Goal: Navigation & Orientation: Find specific page/section

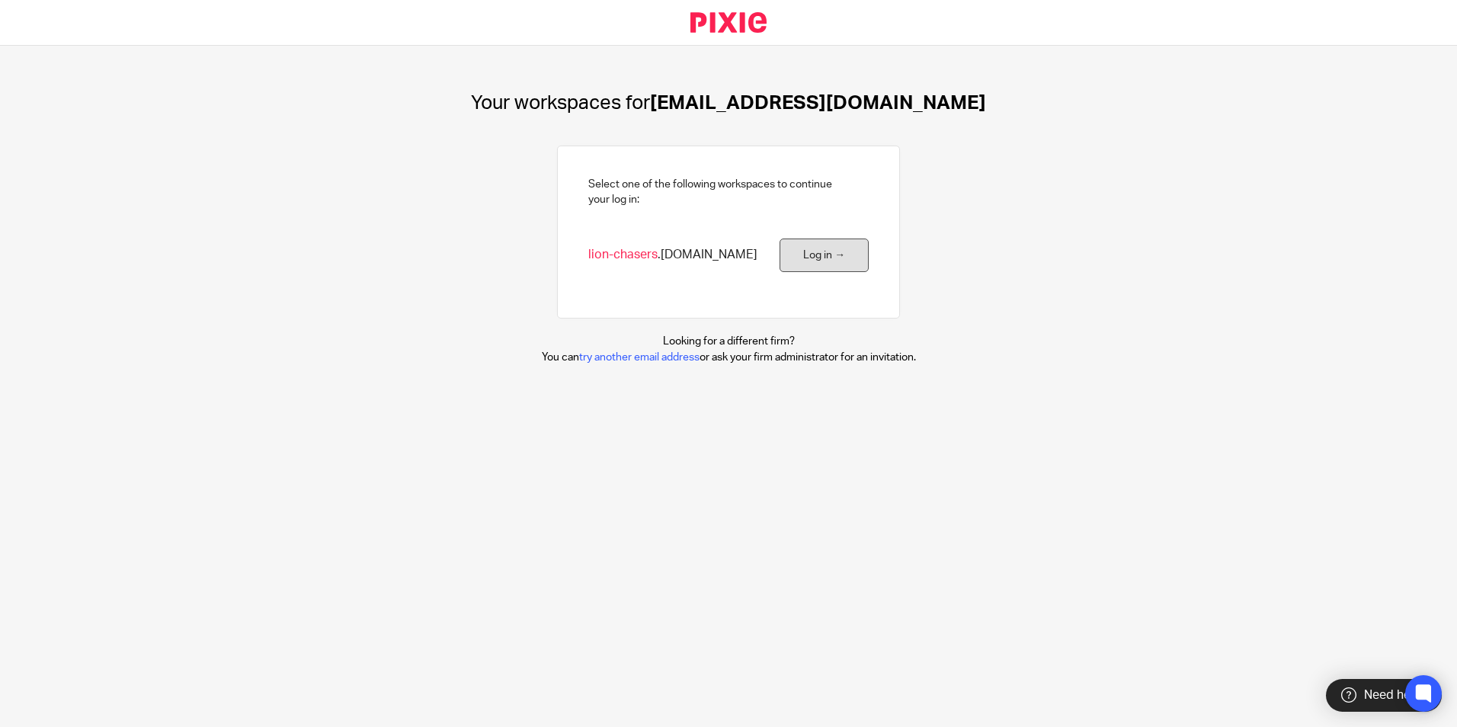
click at [825, 261] on link "Log in →" at bounding box center [824, 256] width 89 height 34
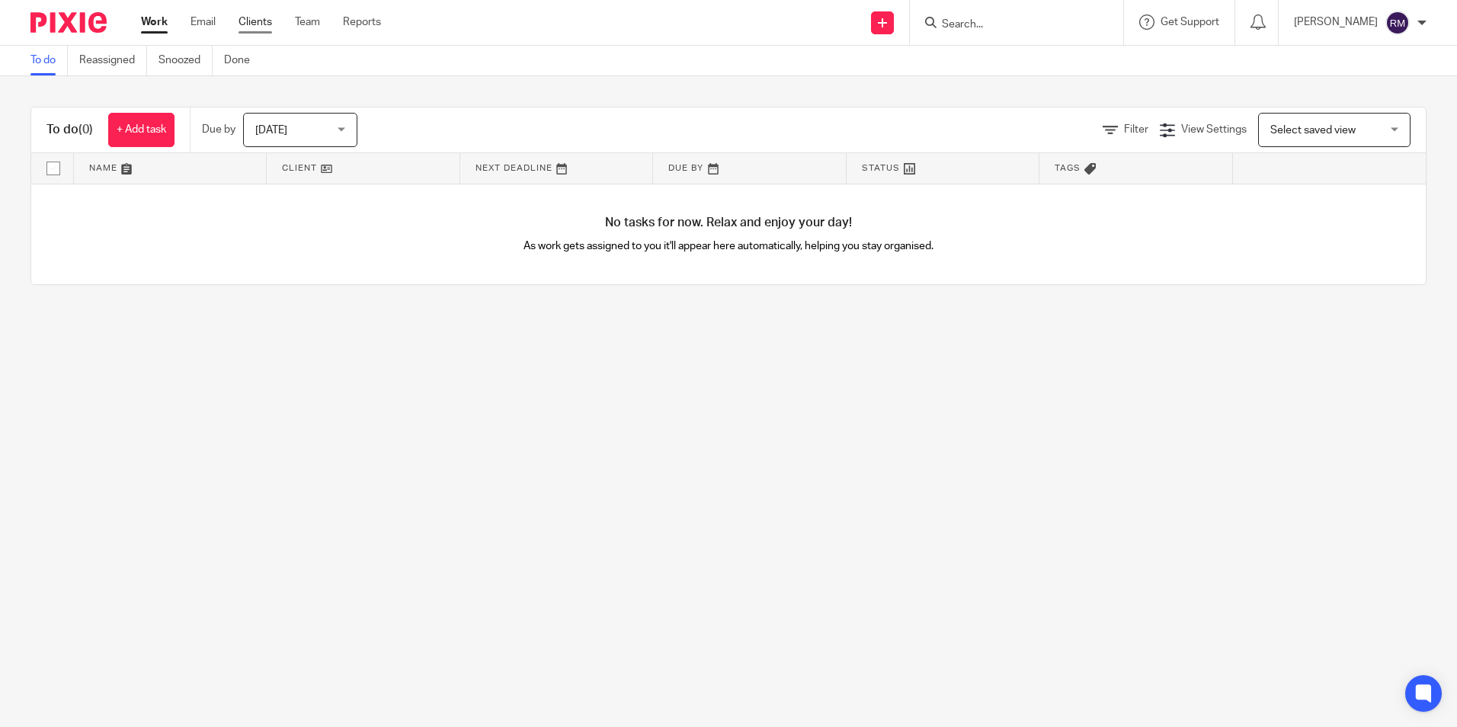
click at [263, 21] on link "Clients" at bounding box center [256, 21] width 34 height 15
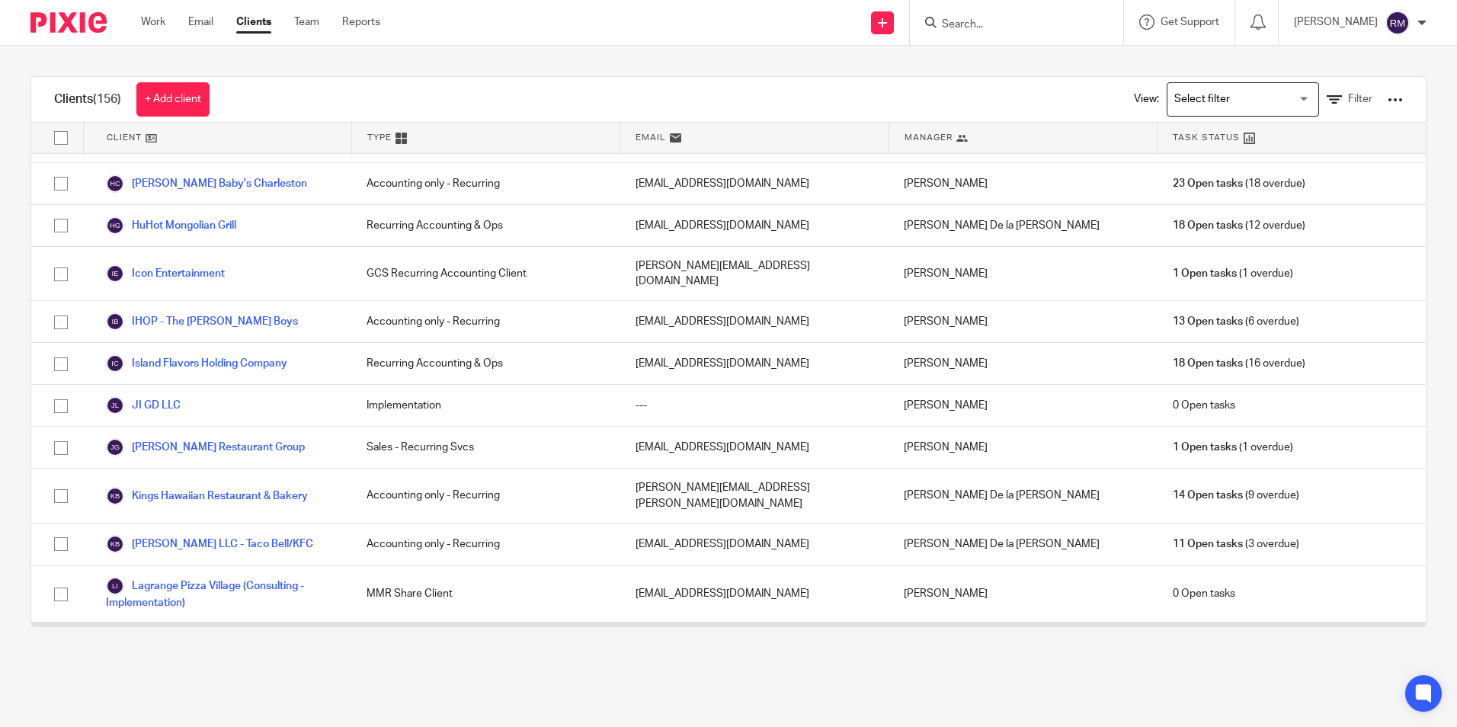
scroll to position [1753, 0]
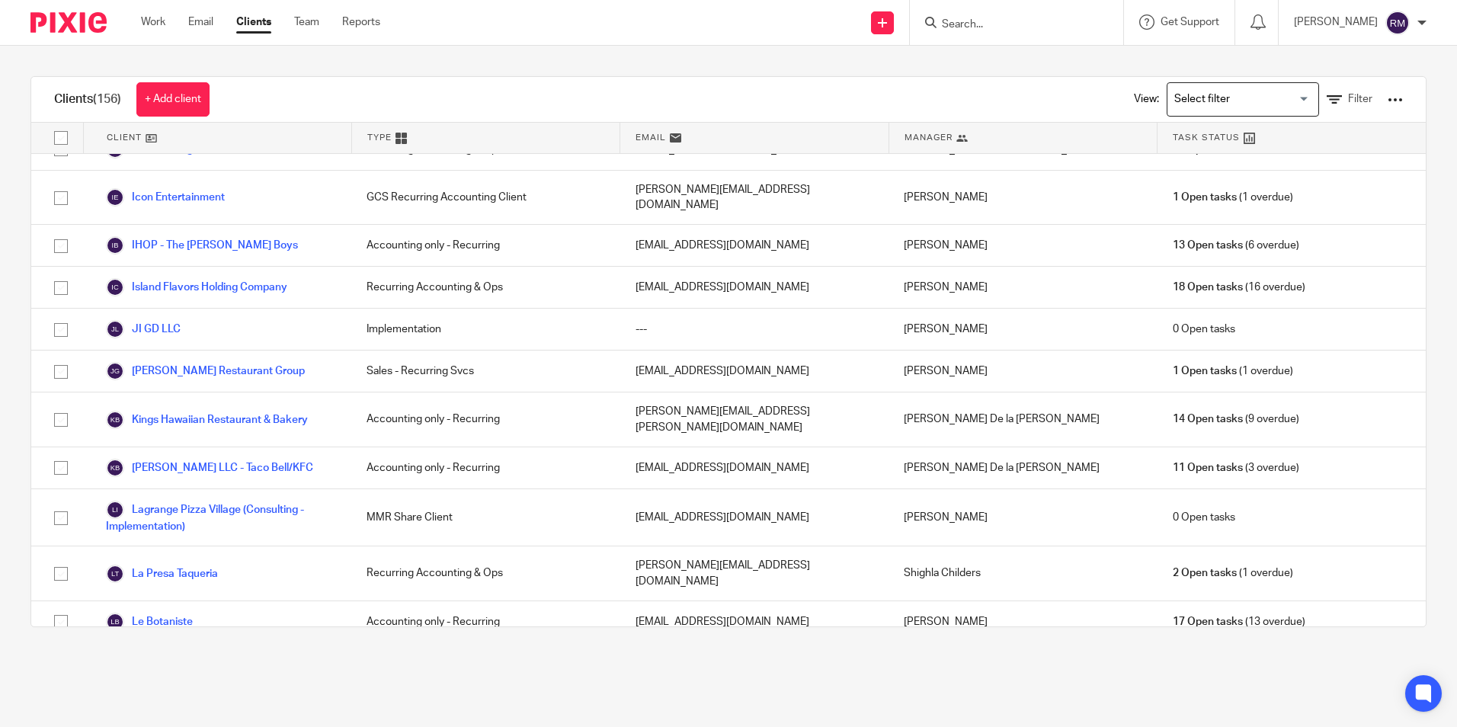
click at [184, 716] on link "Legacy Tavern, LLC" at bounding box center [166, 725] width 121 height 18
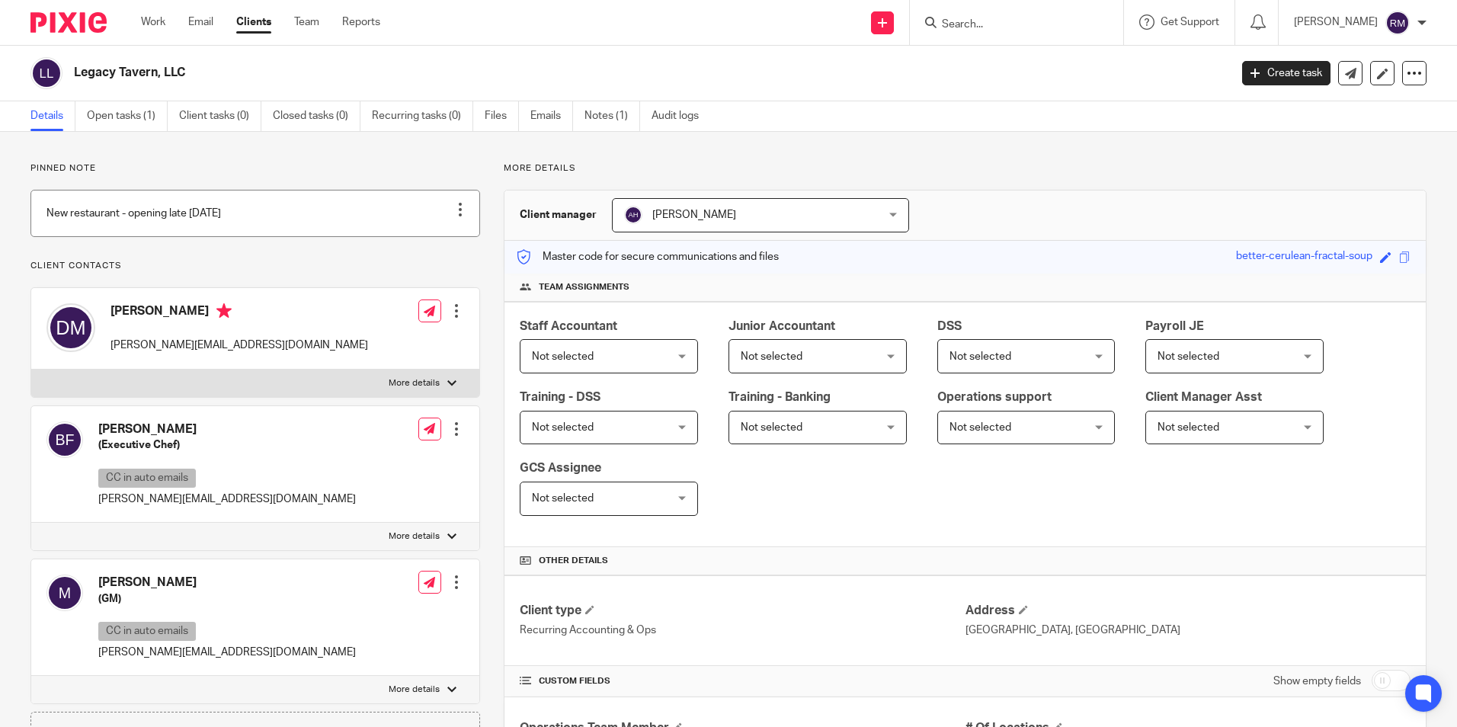
click at [379, 229] on link at bounding box center [255, 214] width 448 height 46
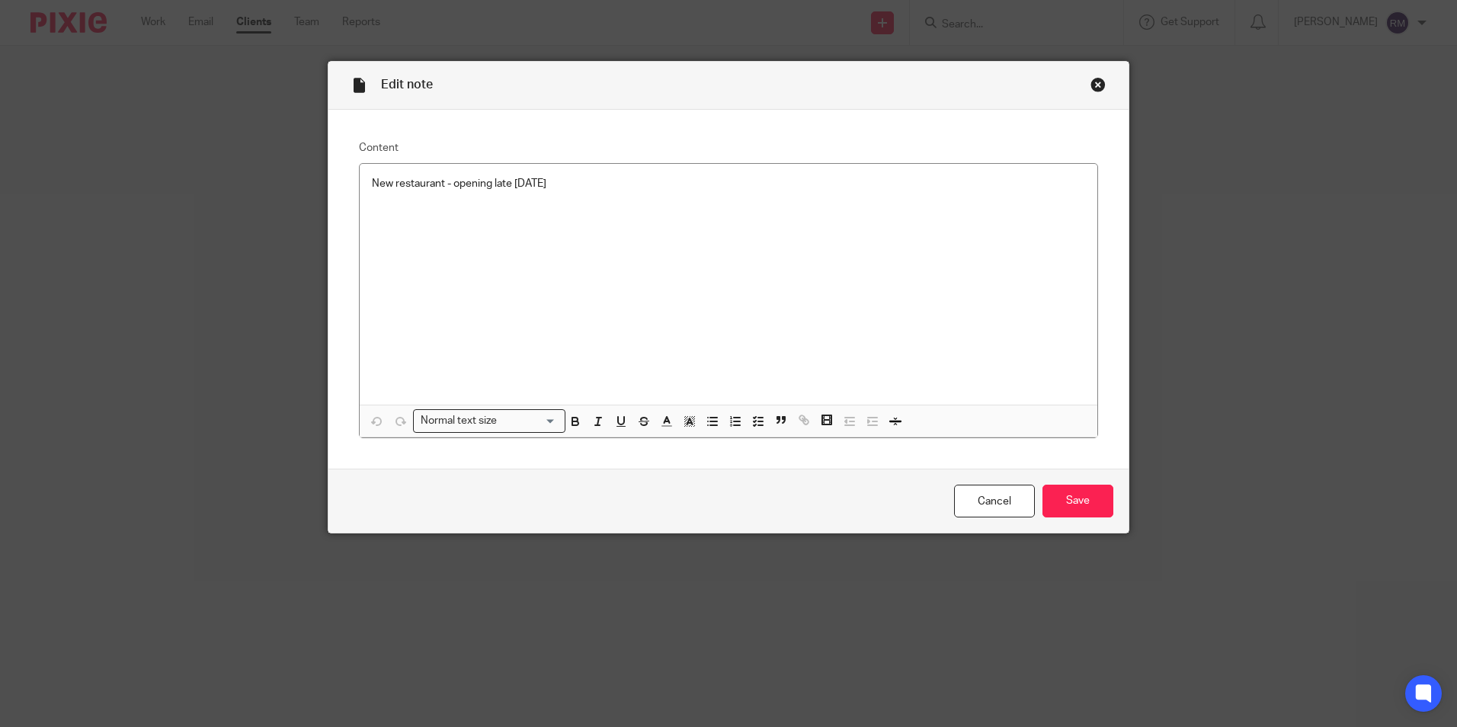
click at [1091, 84] on div "Close this dialog window" at bounding box center [1098, 84] width 15 height 15
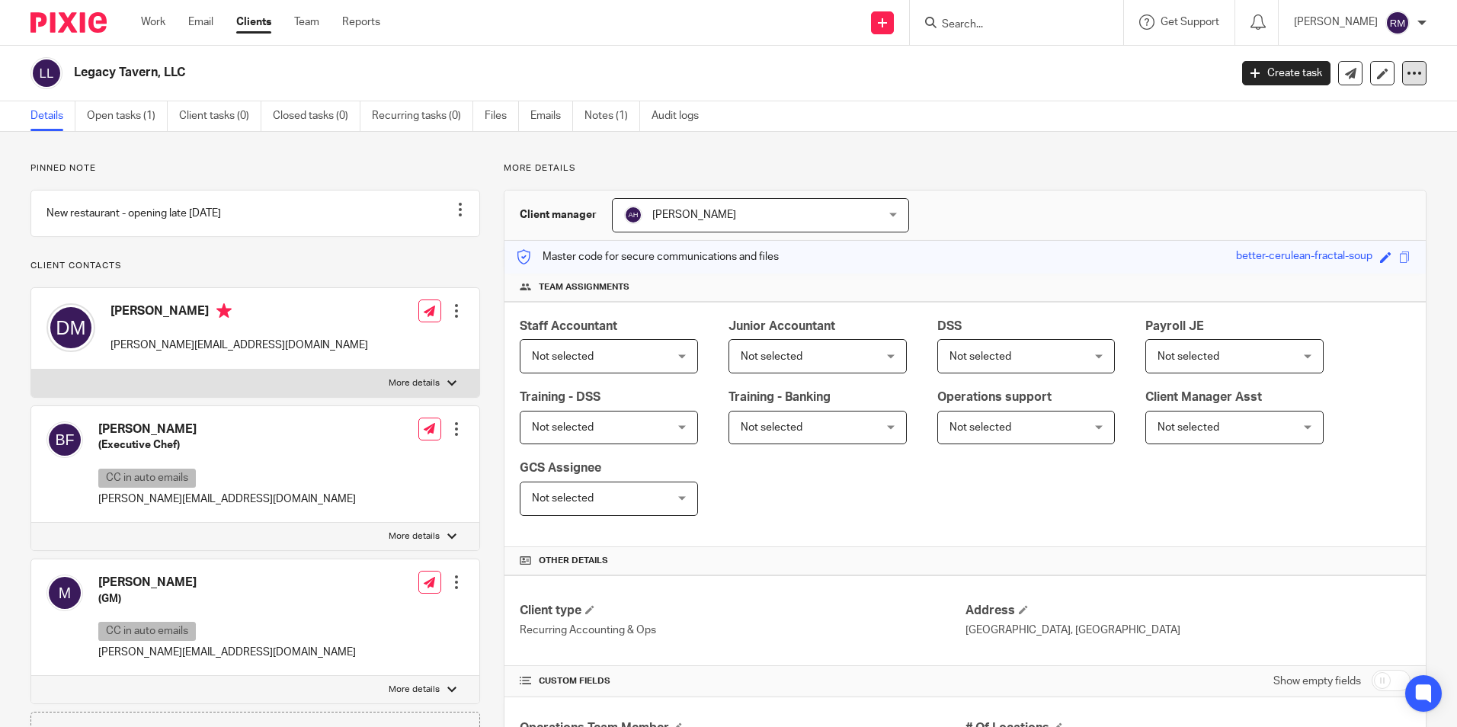
click at [1407, 77] on icon at bounding box center [1414, 73] width 15 height 15
click at [603, 121] on link "Notes (1)" at bounding box center [613, 116] width 56 height 30
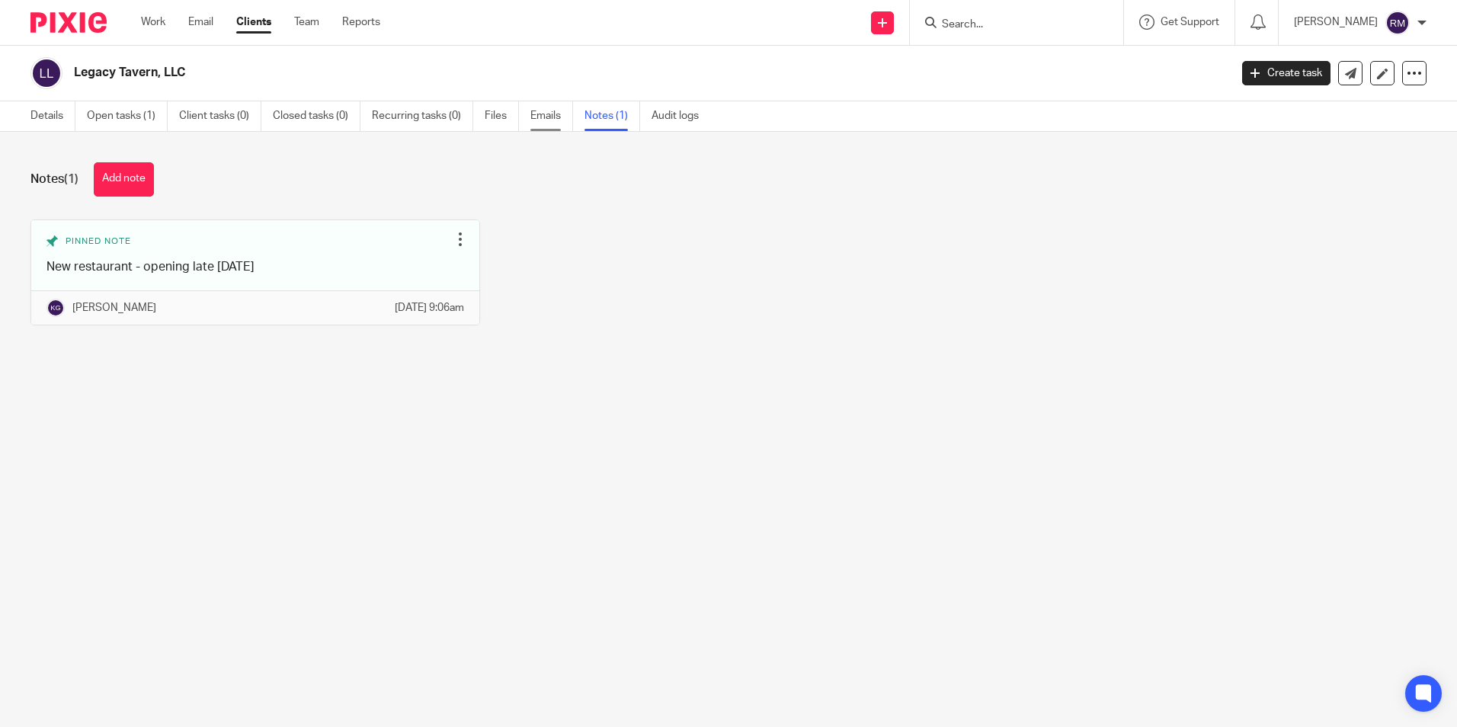
click at [549, 117] on link "Emails" at bounding box center [552, 116] width 43 height 30
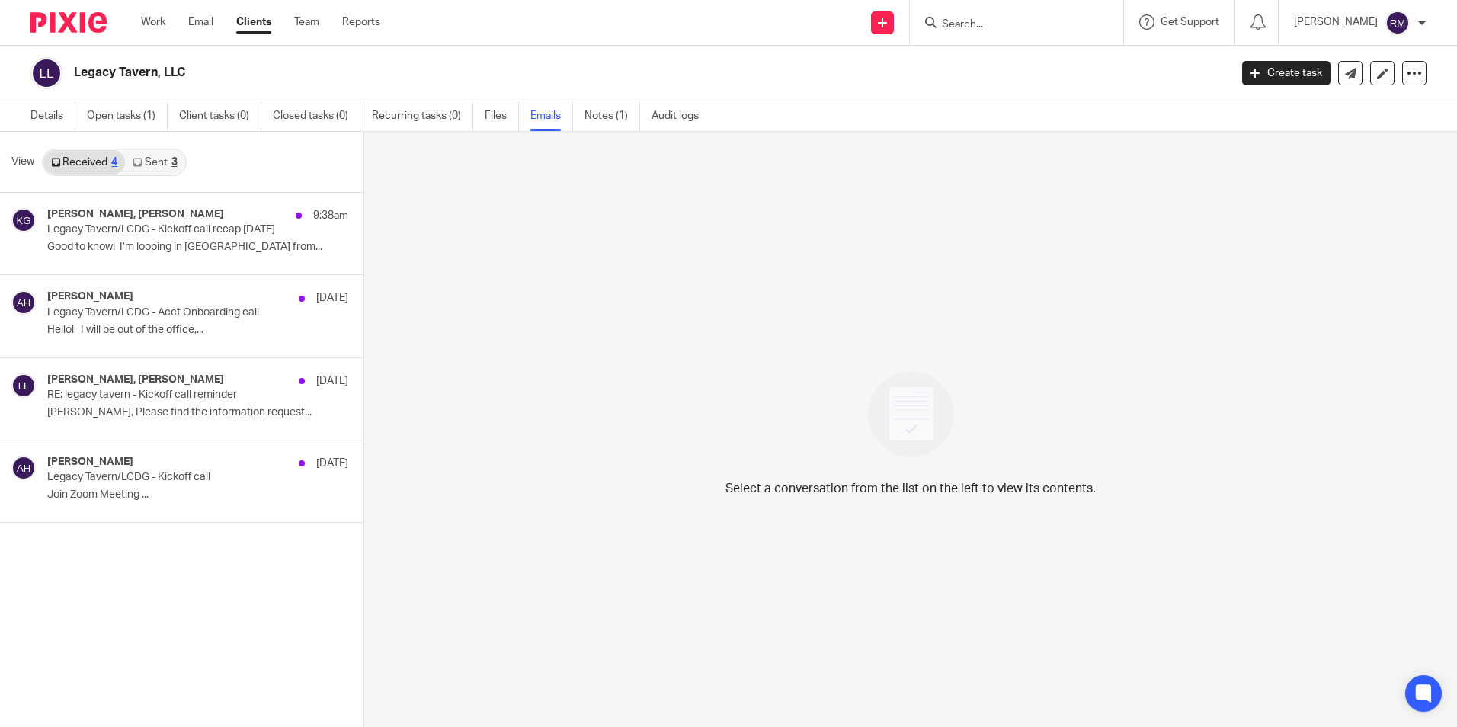
click at [501, 120] on link "Files" at bounding box center [502, 116] width 34 height 30
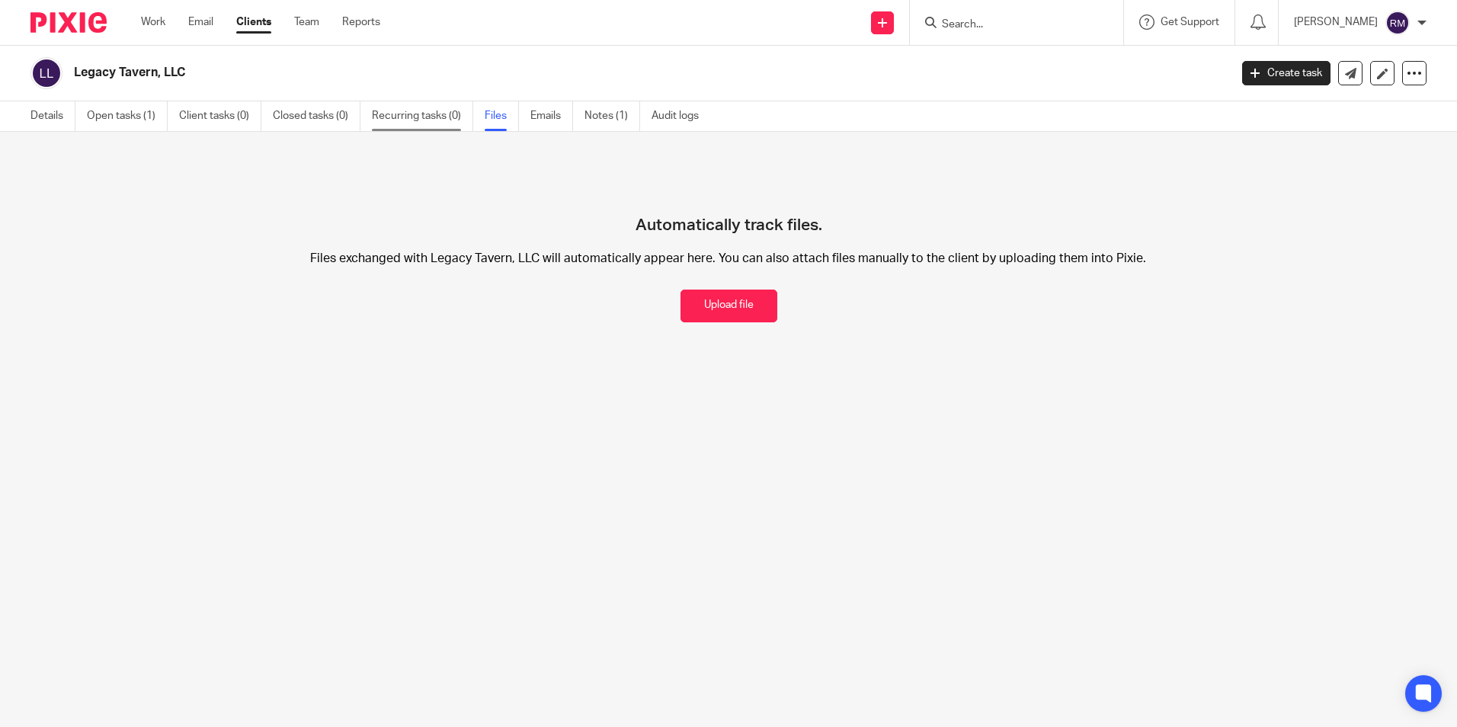
click at [407, 124] on link "Recurring tasks (0)" at bounding box center [422, 116] width 101 height 30
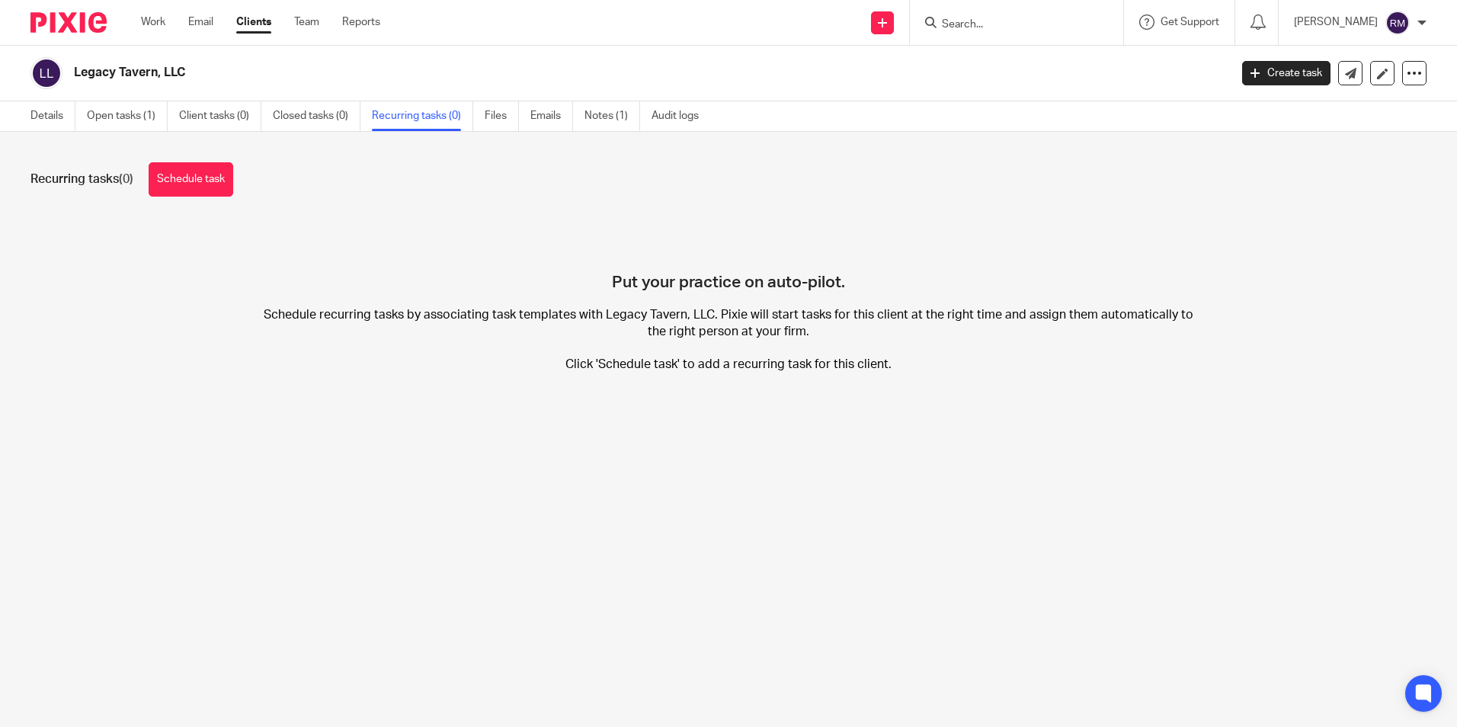
click at [21, 114] on div "Details Open tasks (1) Client tasks (0) Closed tasks (0) Recurring tasks (0) Fi…" at bounding box center [368, 116] width 737 height 30
click at [50, 120] on link "Details" at bounding box center [52, 116] width 45 height 30
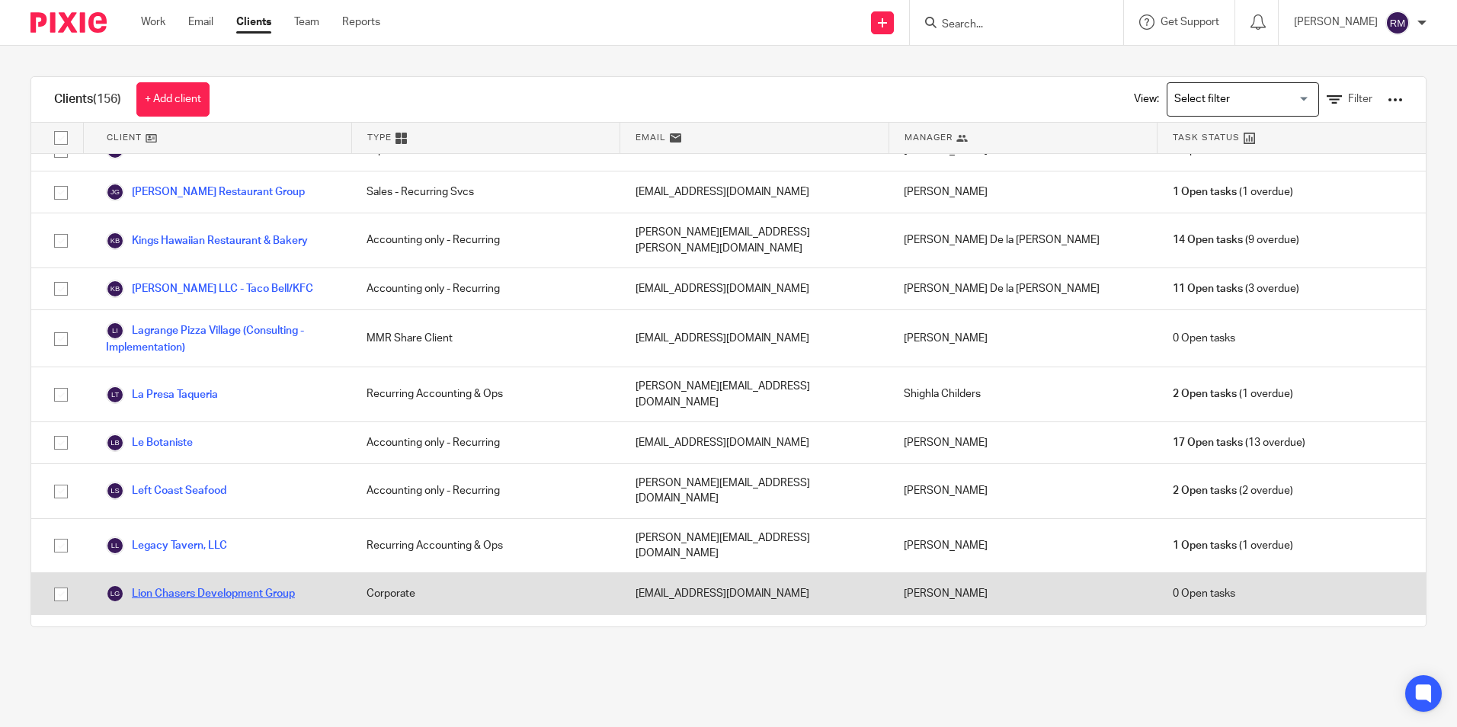
scroll to position [1906, 0]
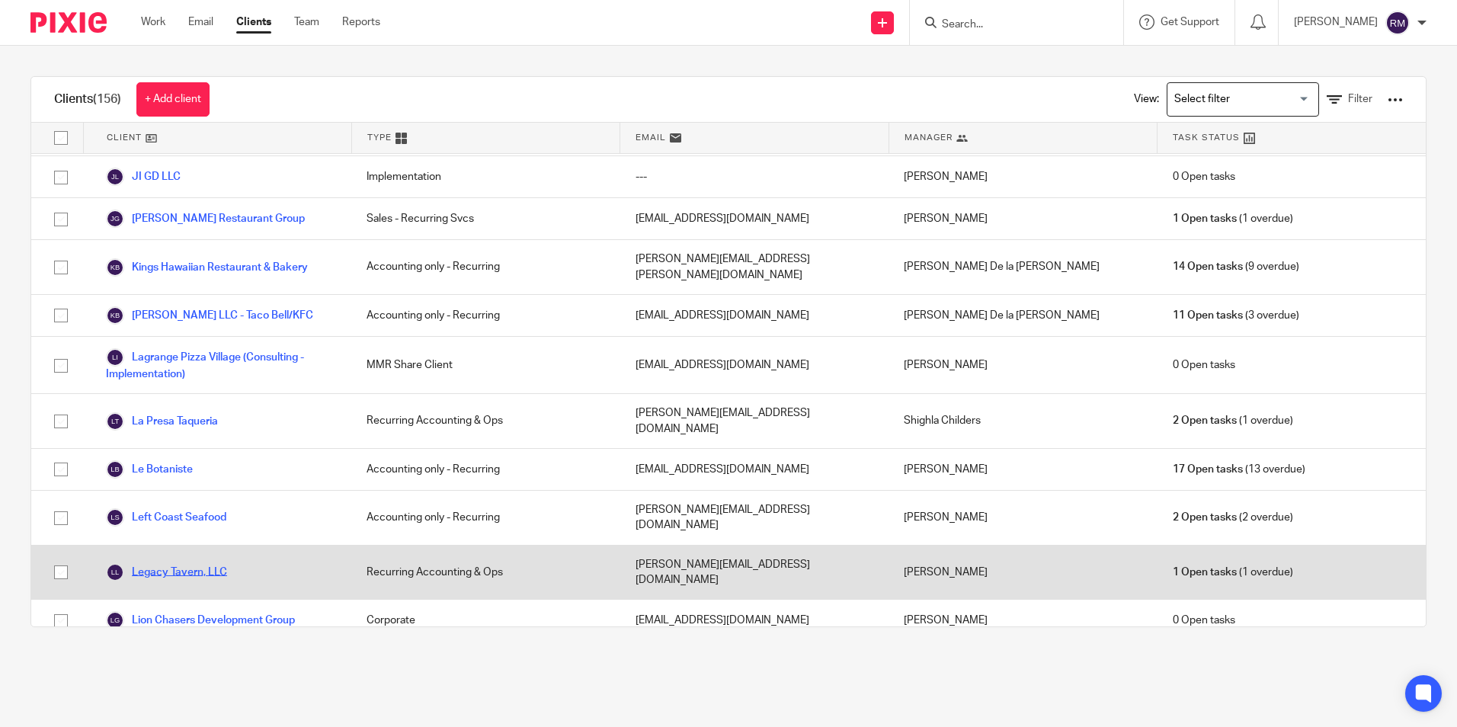
click at [210, 563] on link "Legacy Tavern, LLC" at bounding box center [166, 572] width 121 height 18
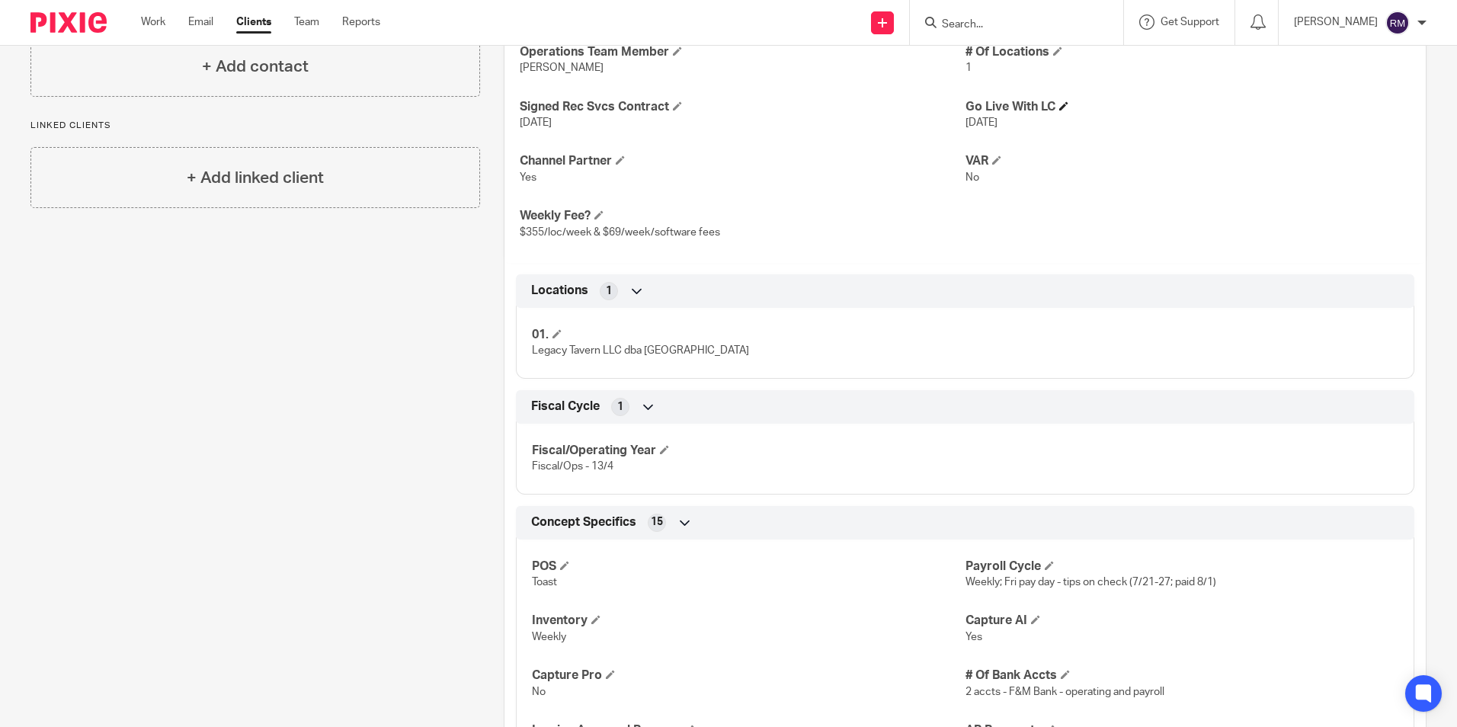
scroll to position [686, 0]
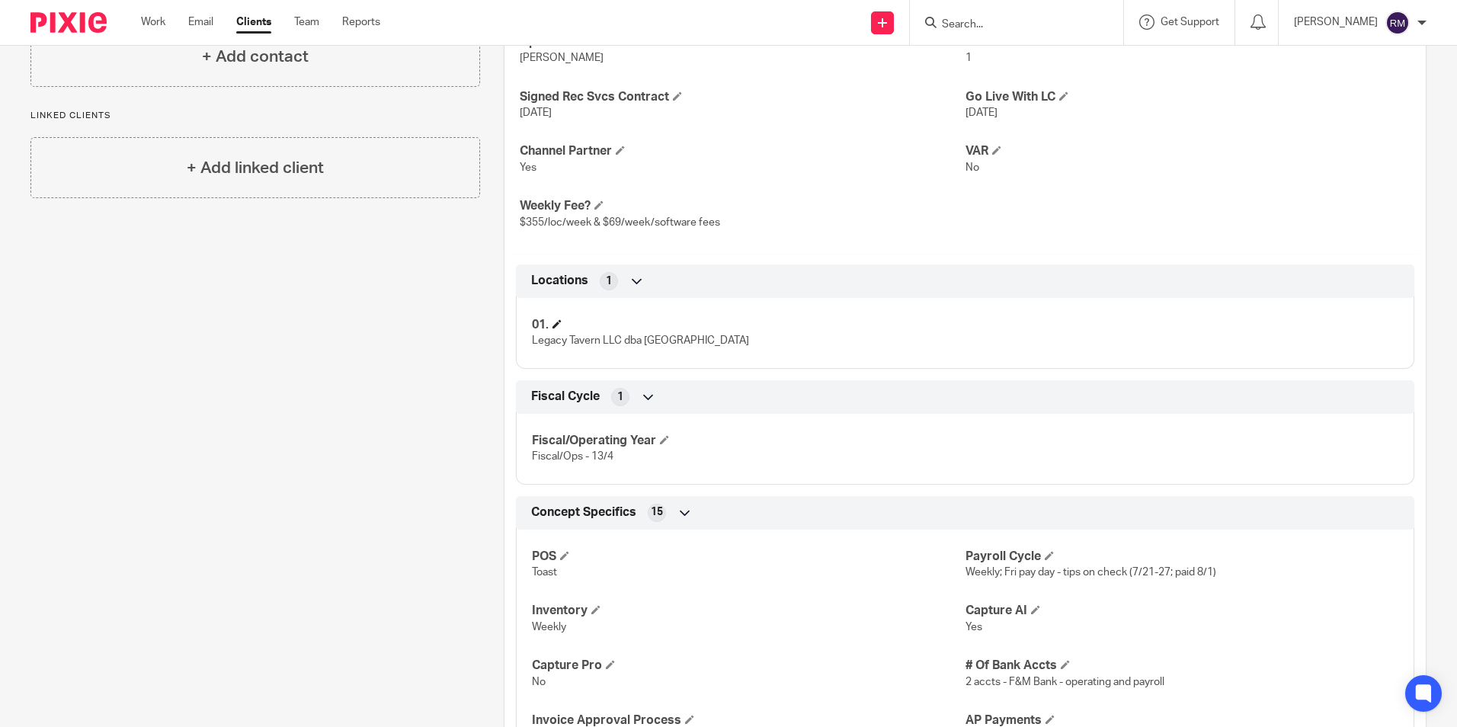
click at [780, 320] on h4 "01." at bounding box center [748, 325] width 433 height 16
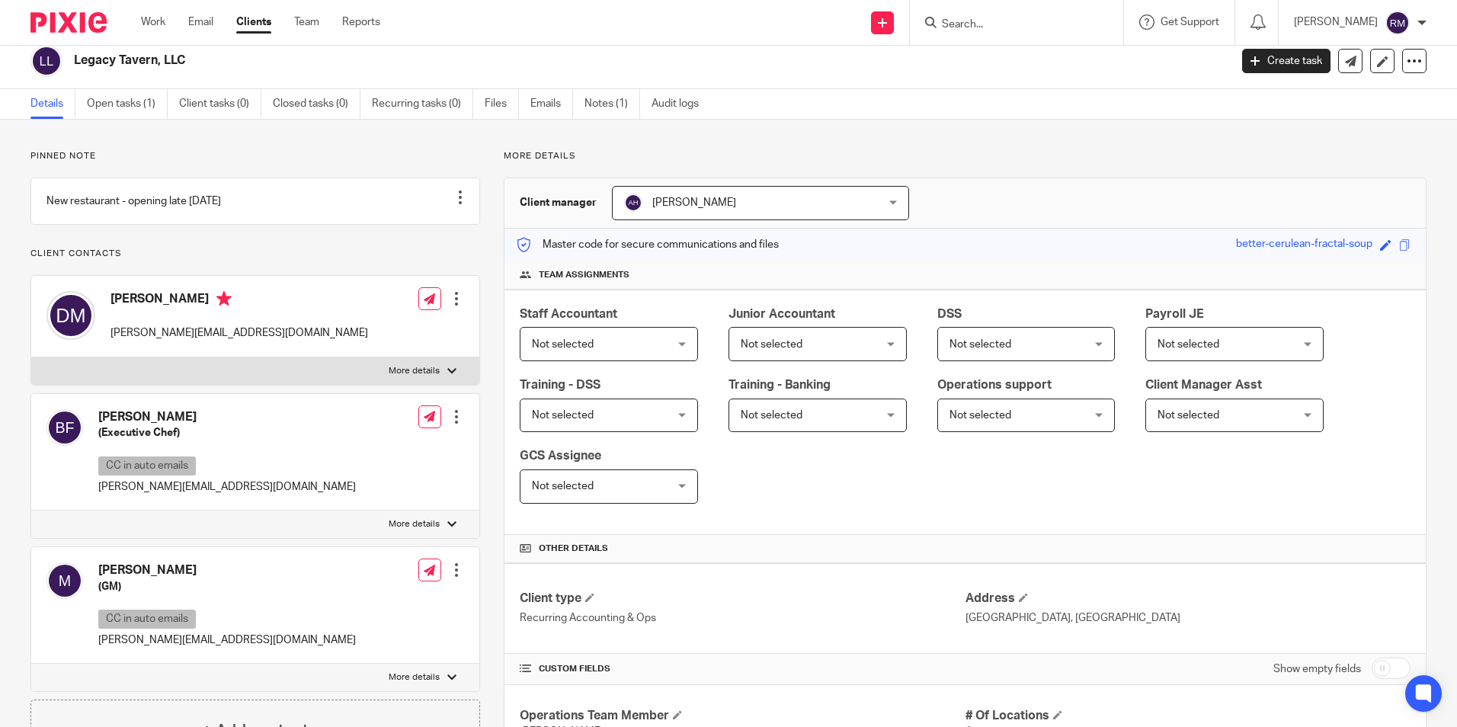
scroll to position [0, 0]
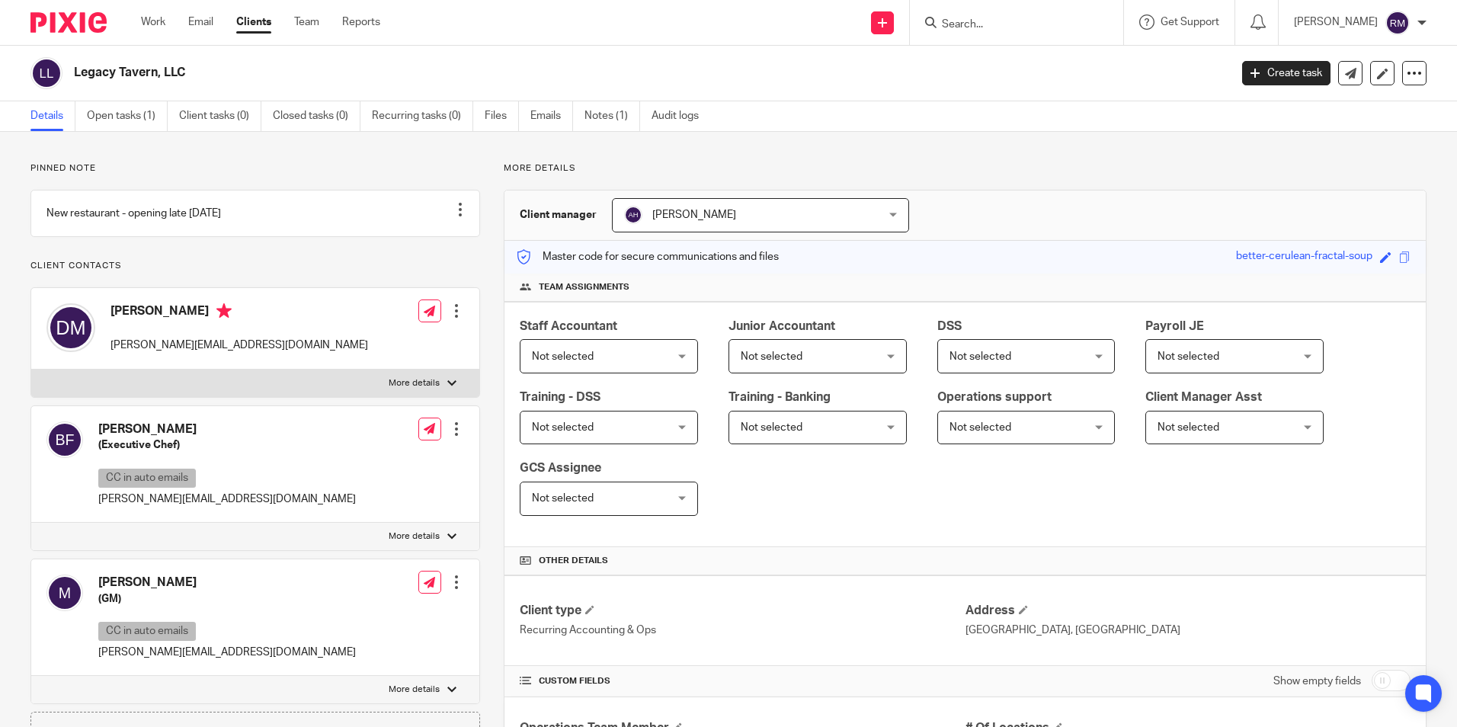
click at [107, 71] on h2 "Legacy Tavern, LLC" at bounding box center [532, 73] width 916 height 16
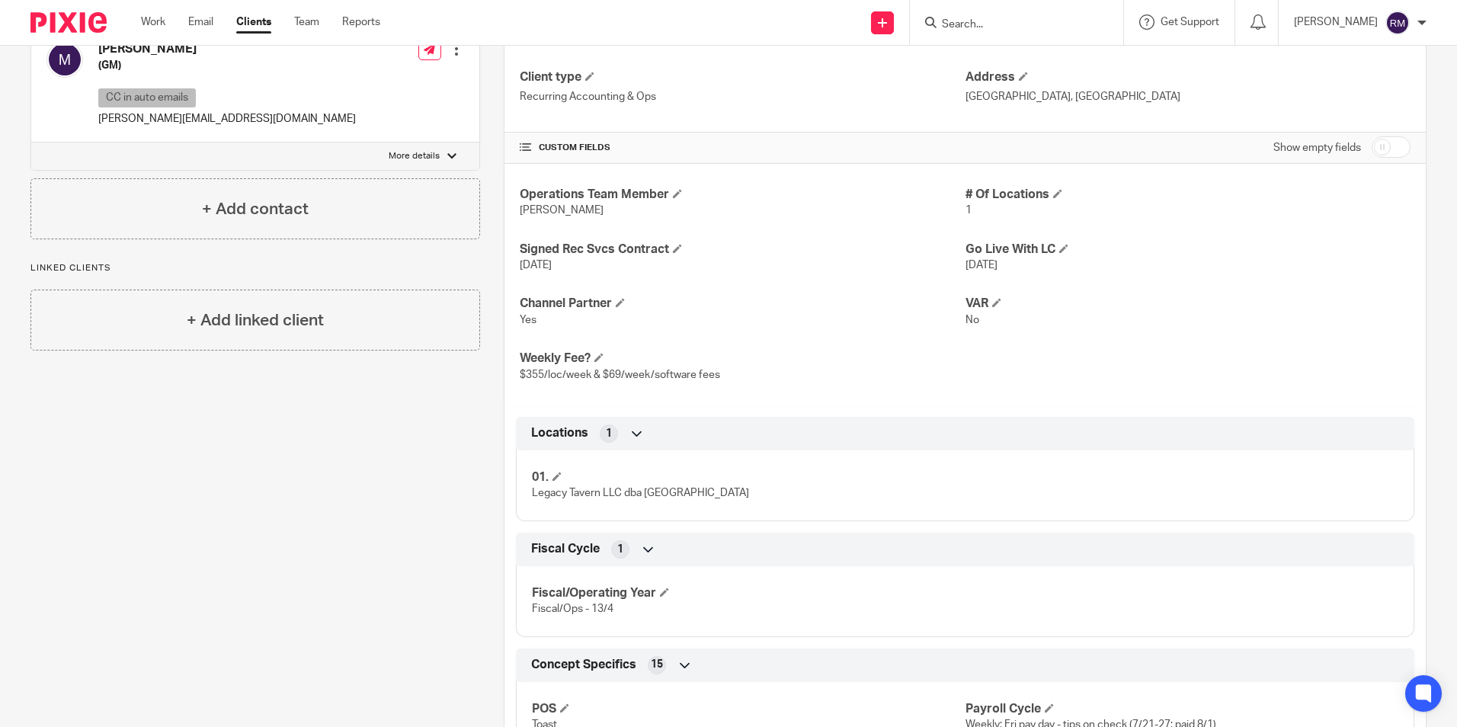
scroll to position [610, 0]
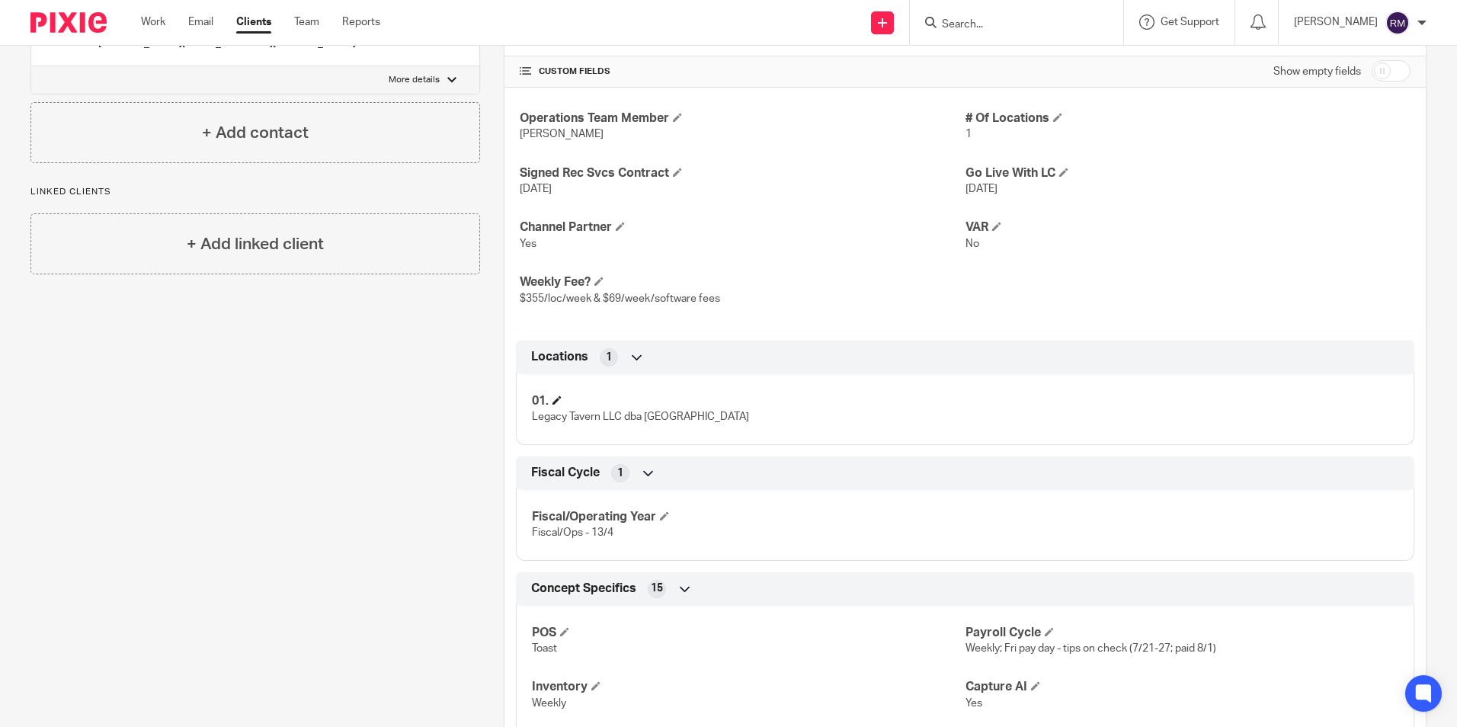
click at [735, 407] on h4 "01." at bounding box center [748, 401] width 433 height 16
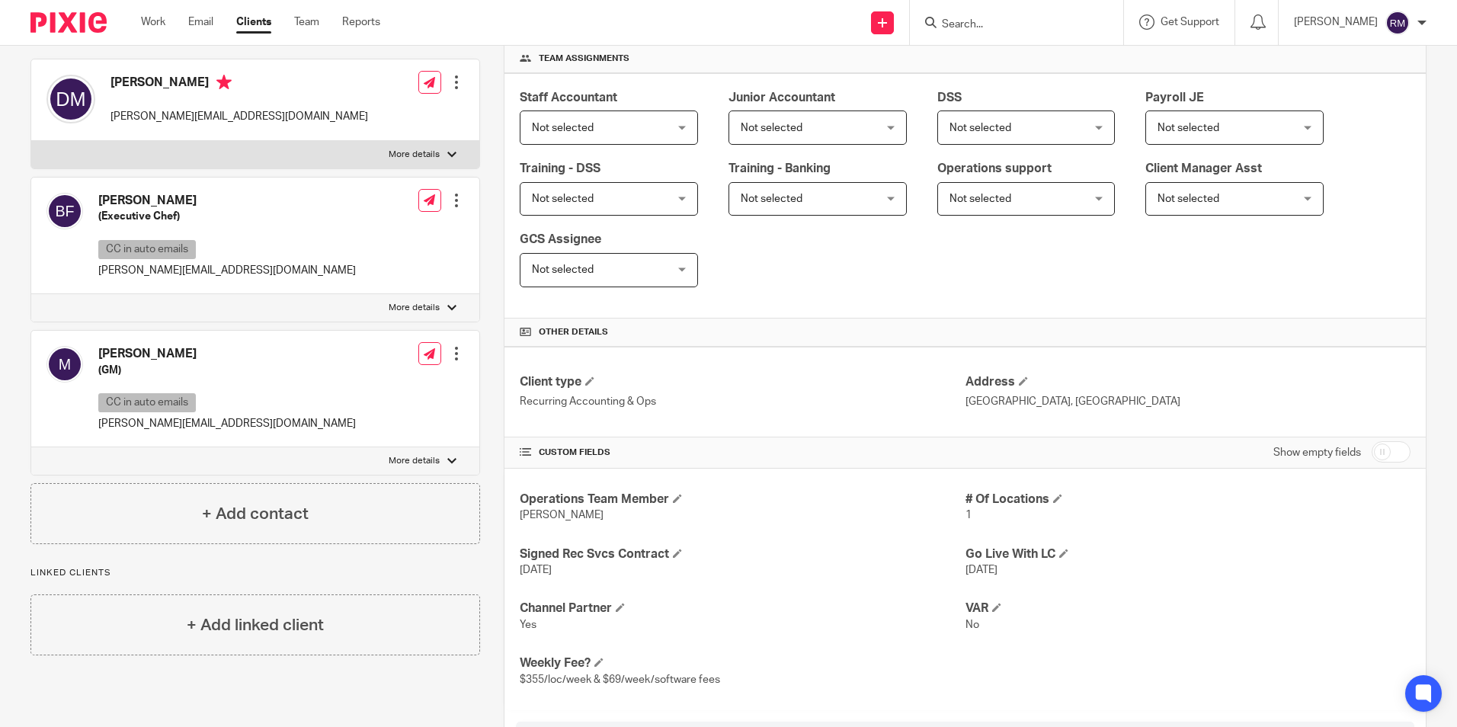
scroll to position [0, 0]
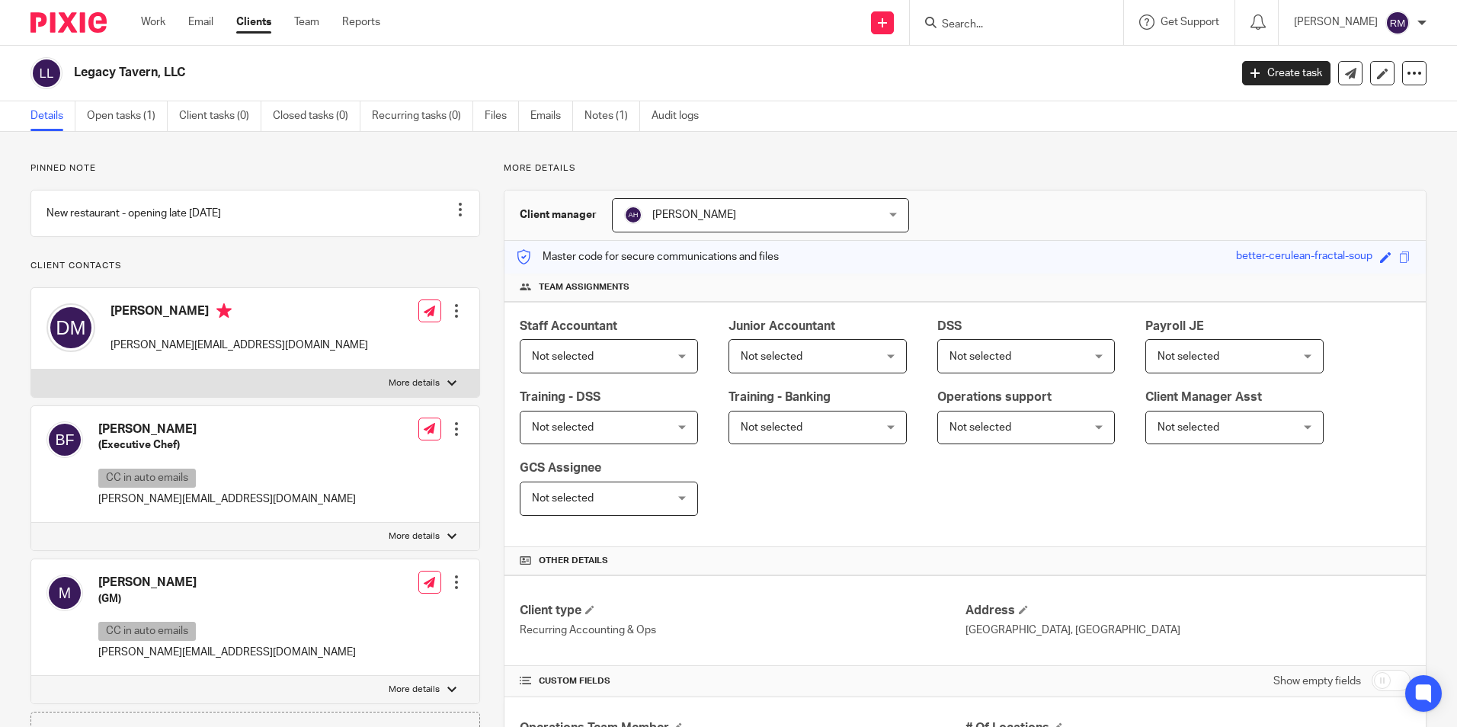
click at [89, 27] on img at bounding box center [68, 22] width 76 height 21
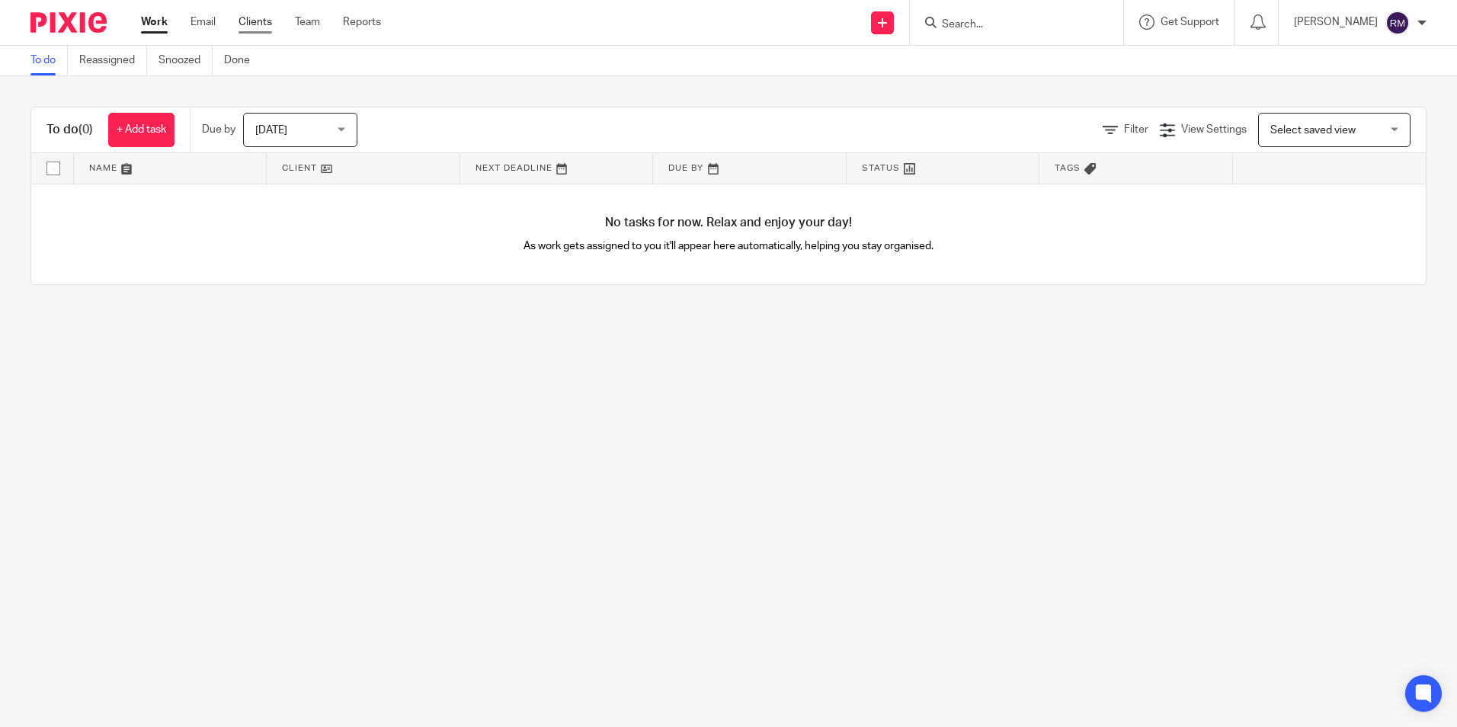
click at [248, 24] on link "Clients" at bounding box center [256, 21] width 34 height 15
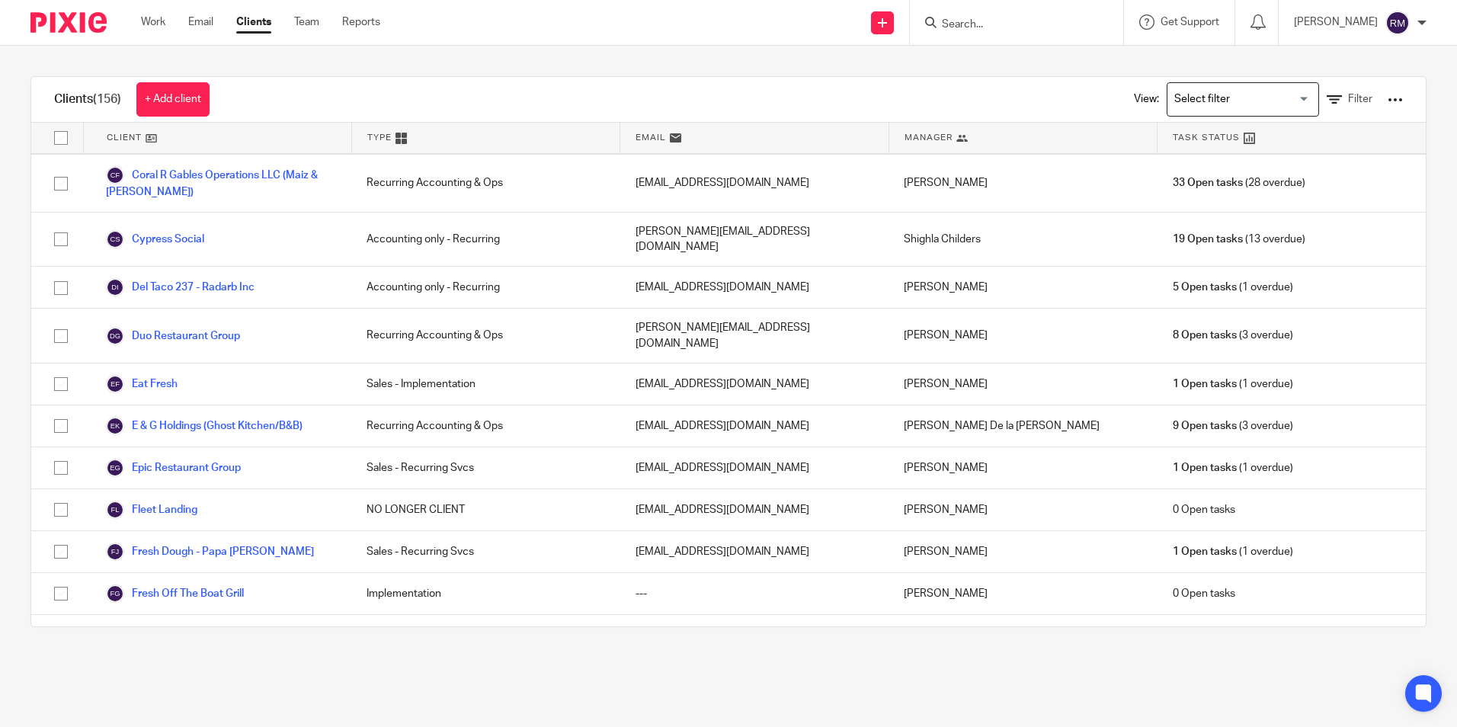
scroll to position [534, 0]
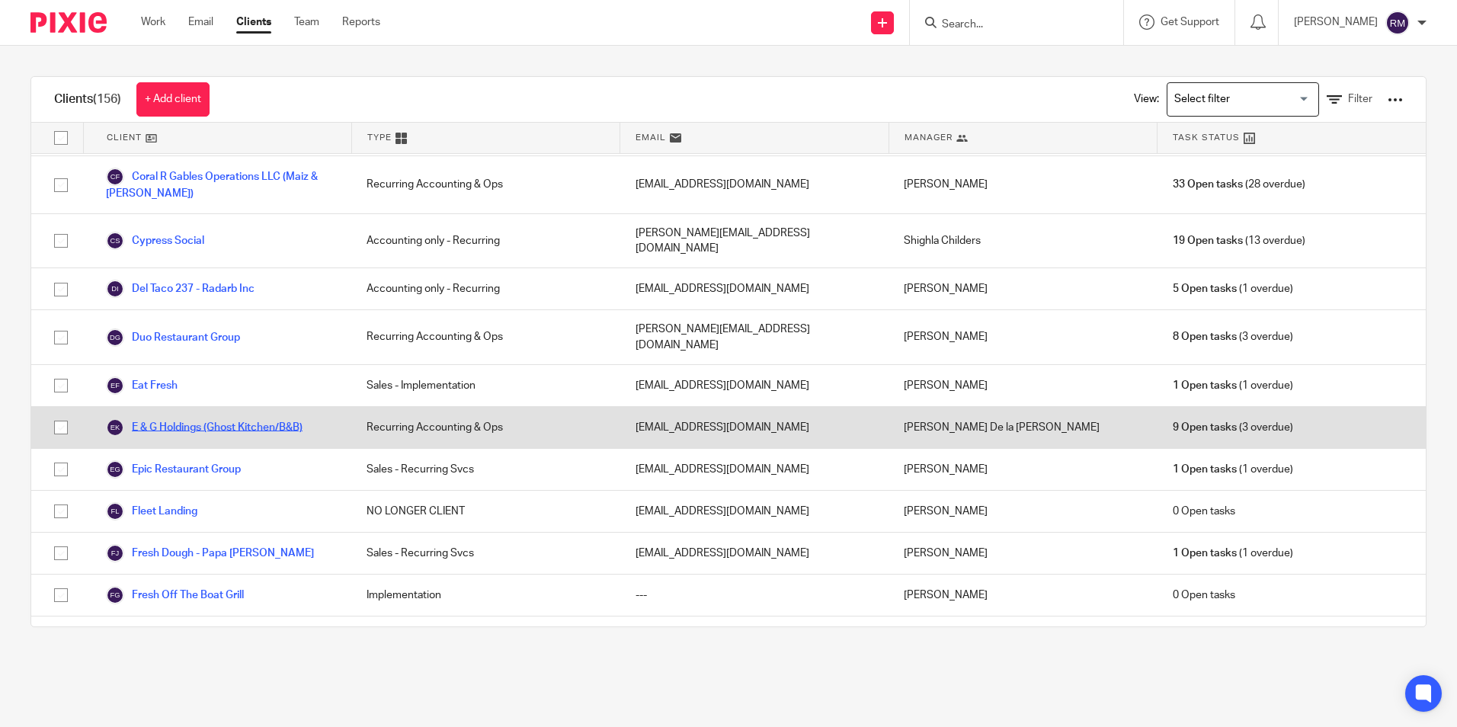
click at [274, 418] on link "E & G Holdings (Ghost Kitchen/B&B)" at bounding box center [204, 427] width 197 height 18
